Goal: Download file/media

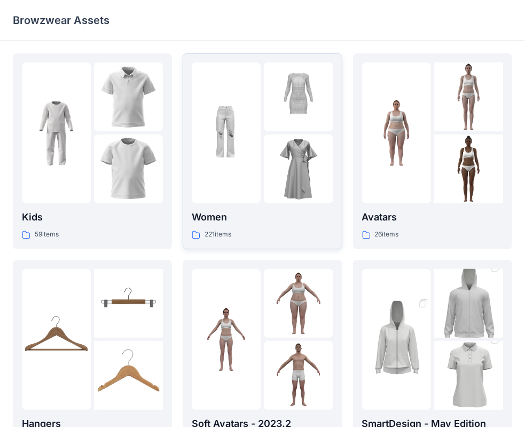
click at [249, 132] on img at bounding box center [226, 133] width 69 height 69
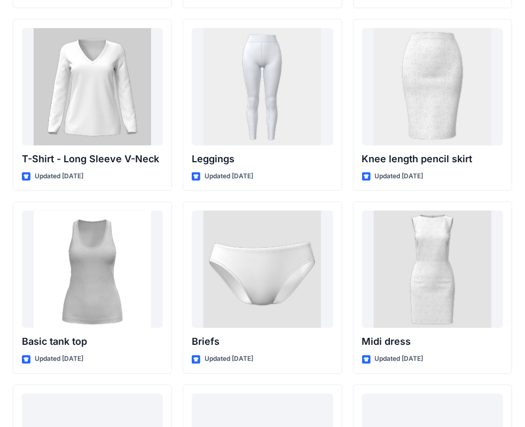
scroll to position [8514, 0]
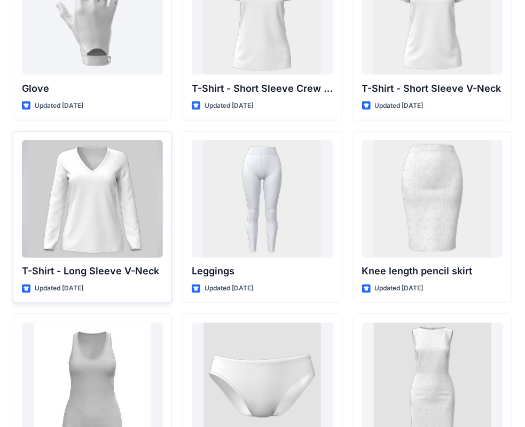
click at [94, 164] on div at bounding box center [92, 198] width 141 height 117
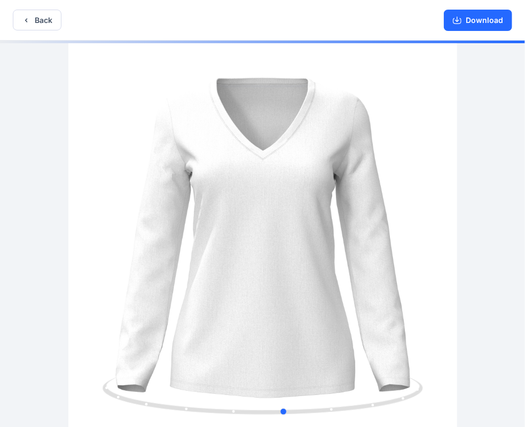
drag, startPoint x: 224, startPoint y: 221, endPoint x: 245, endPoint y: 236, distance: 26.5
click at [245, 236] on div at bounding box center [262, 235] width 525 height 389
click at [491, 25] on button "Download" at bounding box center [477, 20] width 68 height 21
